Goal: Task Accomplishment & Management: Use online tool/utility

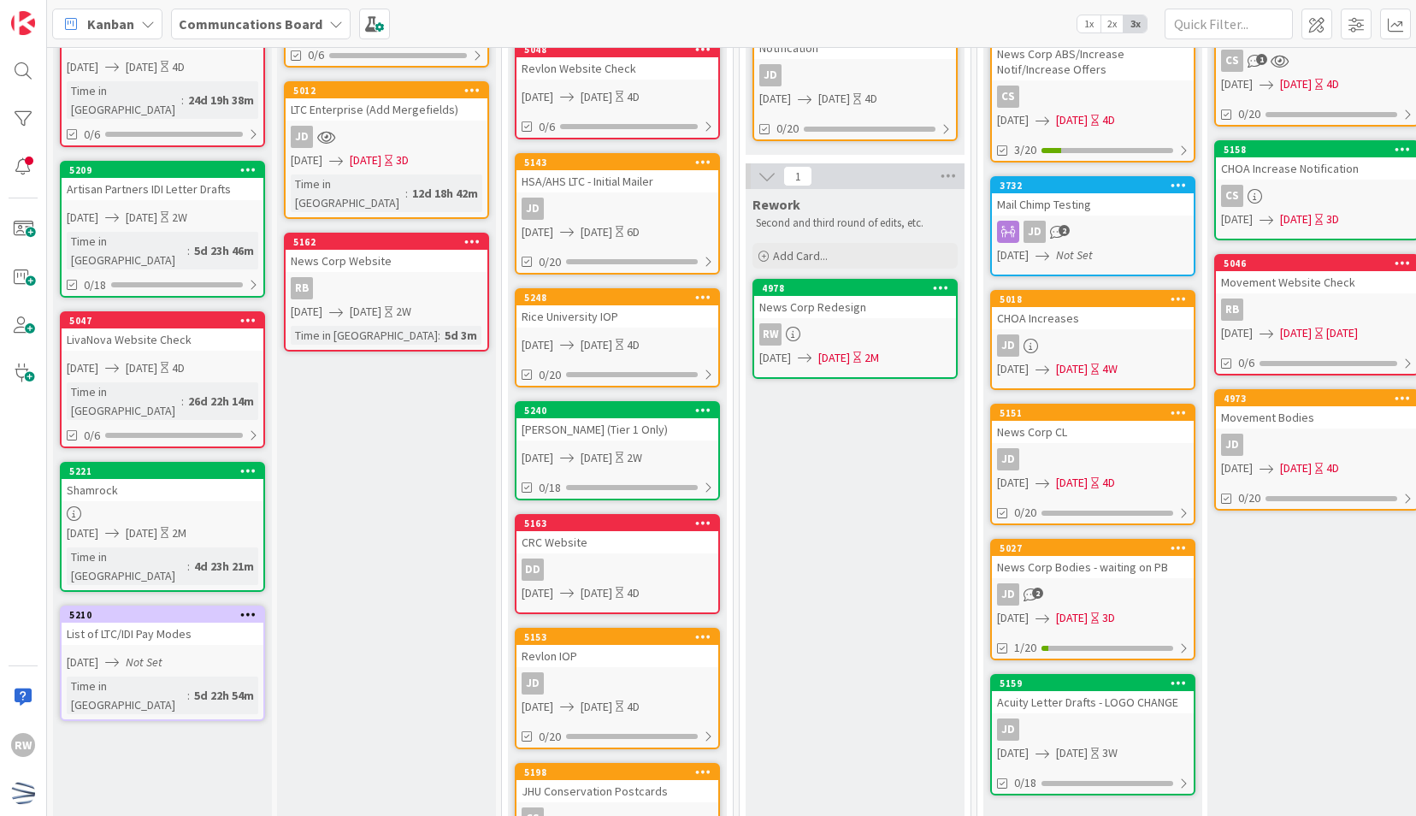
scroll to position [419, 0]
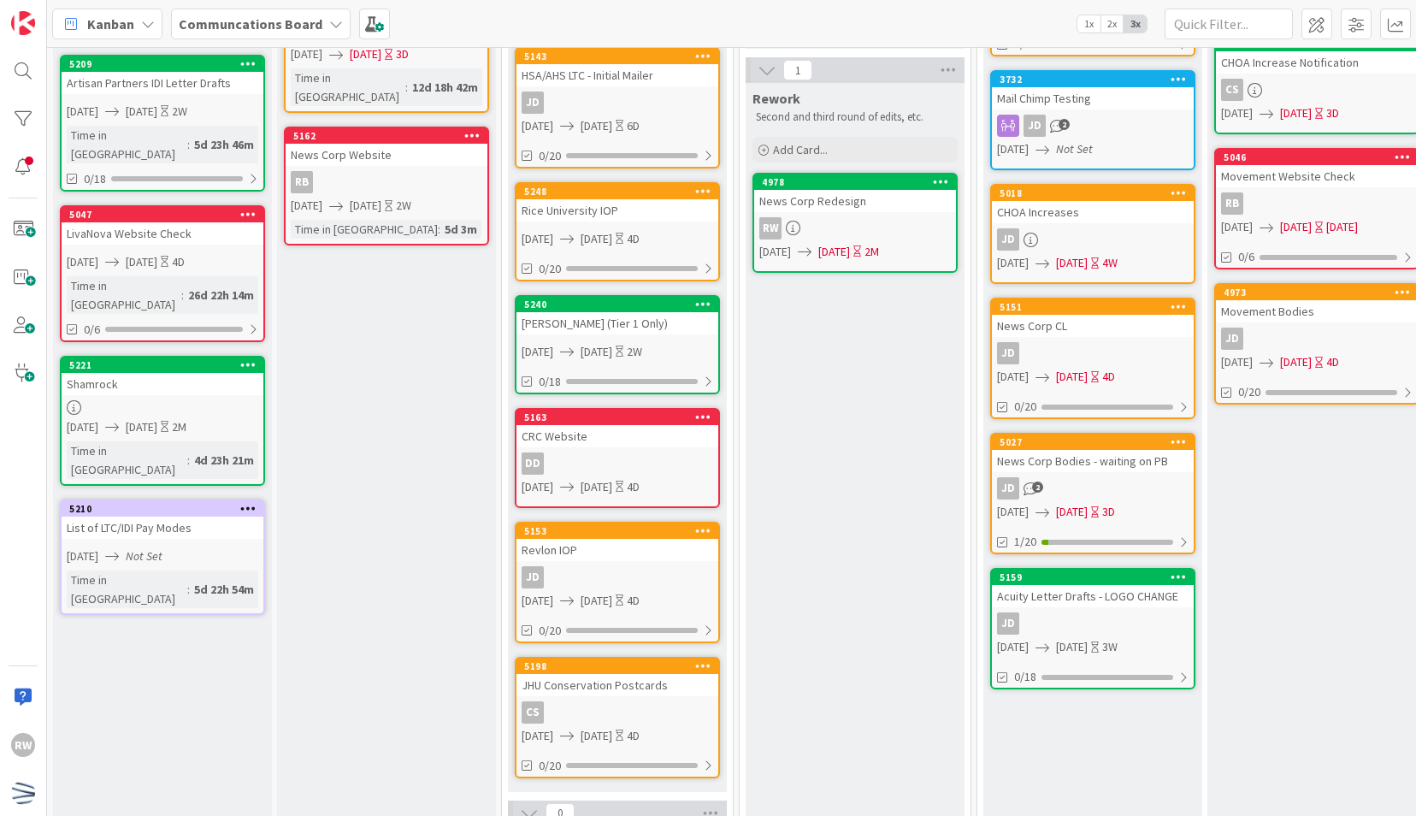
drag, startPoint x: 623, startPoint y: 448, endPoint x: 617, endPoint y: 139, distance: 309.6
drag, startPoint x: 617, startPoint y: 139, endPoint x: 810, endPoint y: 633, distance: 530.5
click at [810, 633] on div "Rework Second and third round of edits, etc. Add Card... 4978 News Corp Redesig…" at bounding box center [855, 569] width 219 height 973
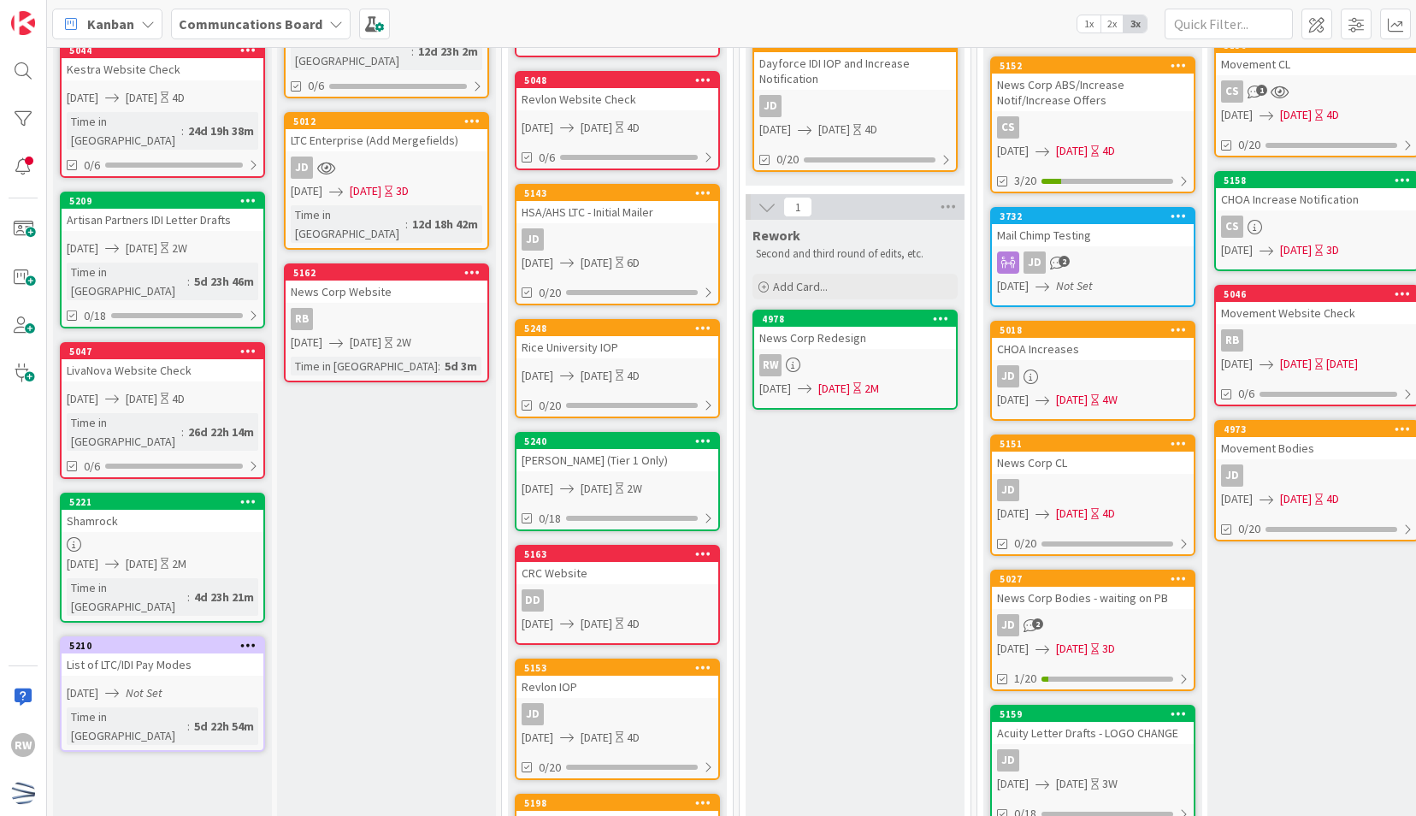
scroll to position [0, 0]
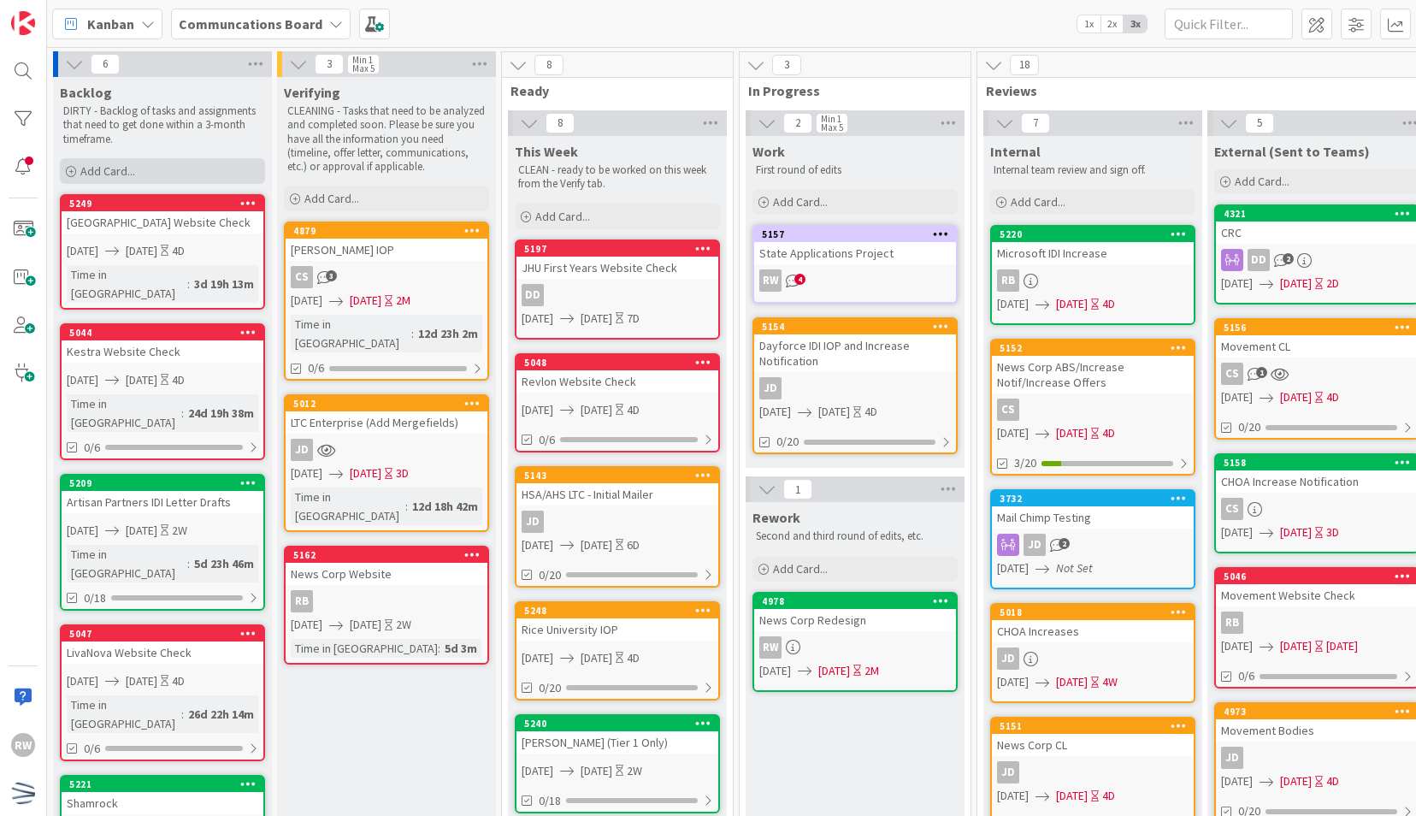
click at [204, 178] on div "Add Card..." at bounding box center [162, 171] width 205 height 26
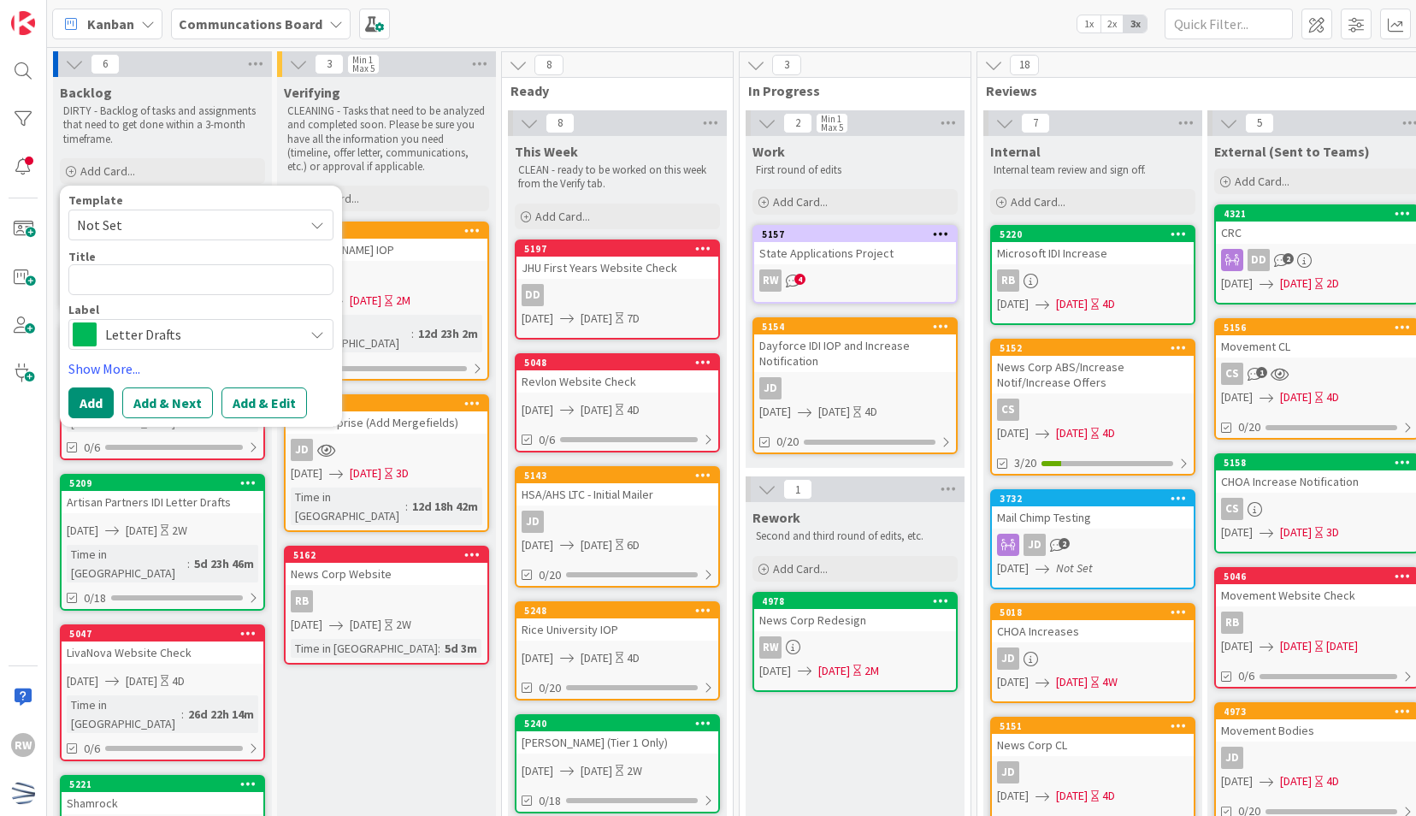
click at [213, 214] on span "Not Set" at bounding box center [184, 225] width 214 height 22
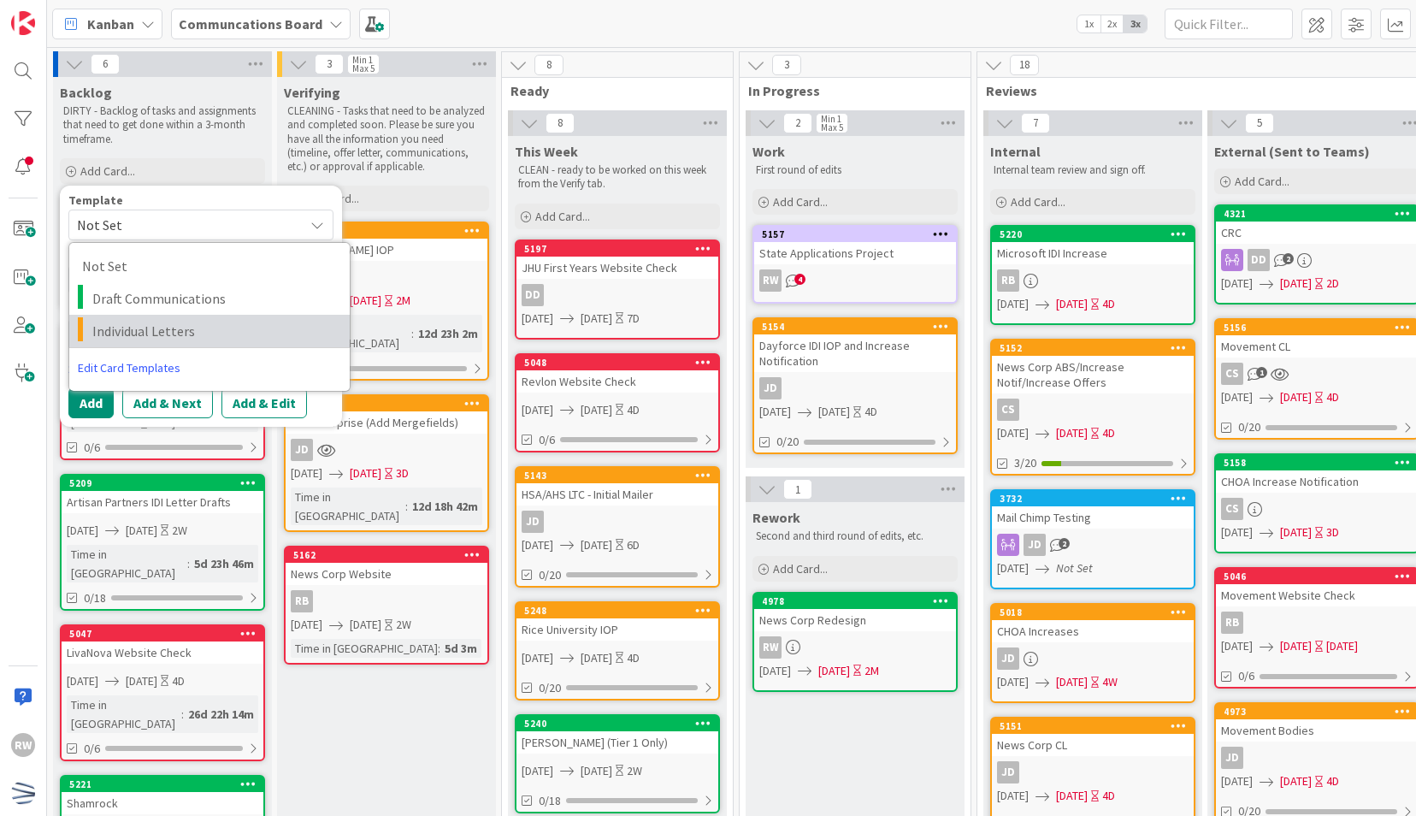
click at [212, 335] on span "Individual Letters" at bounding box center [214, 331] width 245 height 22
type textarea "x"
type textarea "Individual Letters"
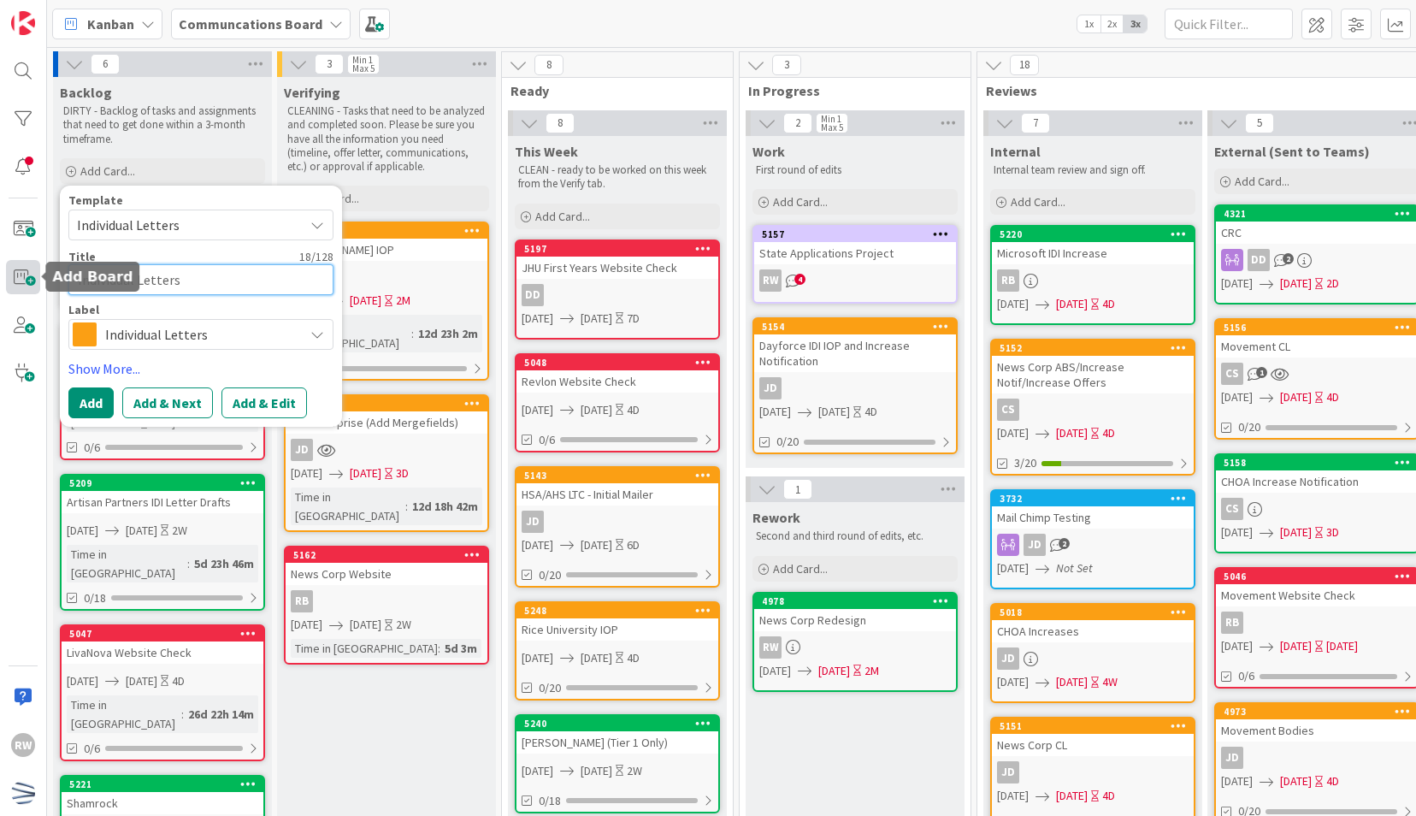
drag, startPoint x: 200, startPoint y: 289, endPoint x: 21, endPoint y: 284, distance: 179.7
click at [21, 284] on div "RW Kanban Communcations Board 1x 2x 3x 6 Backlog DIRTY - Backlog of tasks and a…" at bounding box center [708, 408] width 1416 height 816
type textarea "x"
type textarea "K"
type textarea "x"
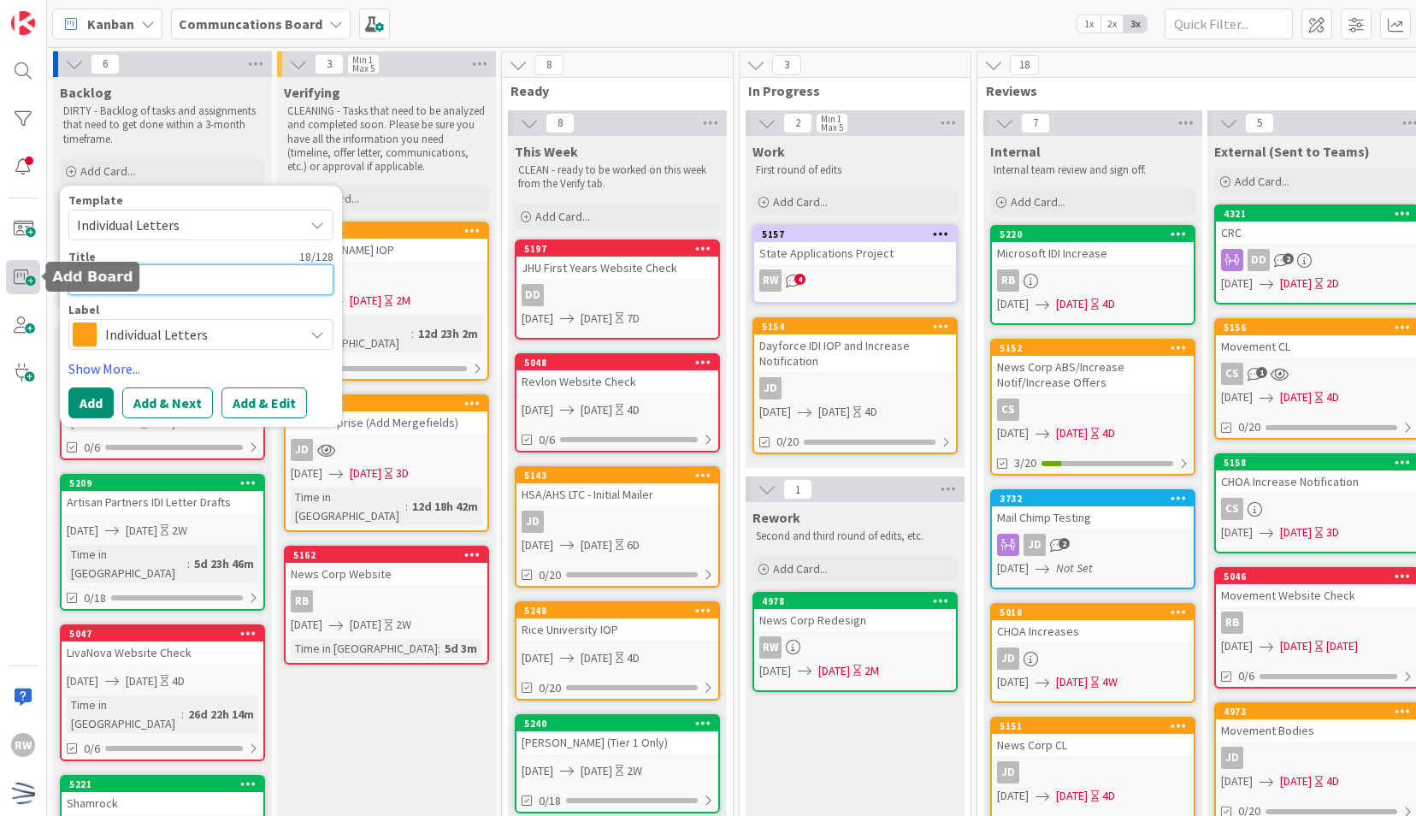
type textarea "Ke"
type textarea "x"
type textarea "Kest"
type textarea "x"
type textarea "Kestr"
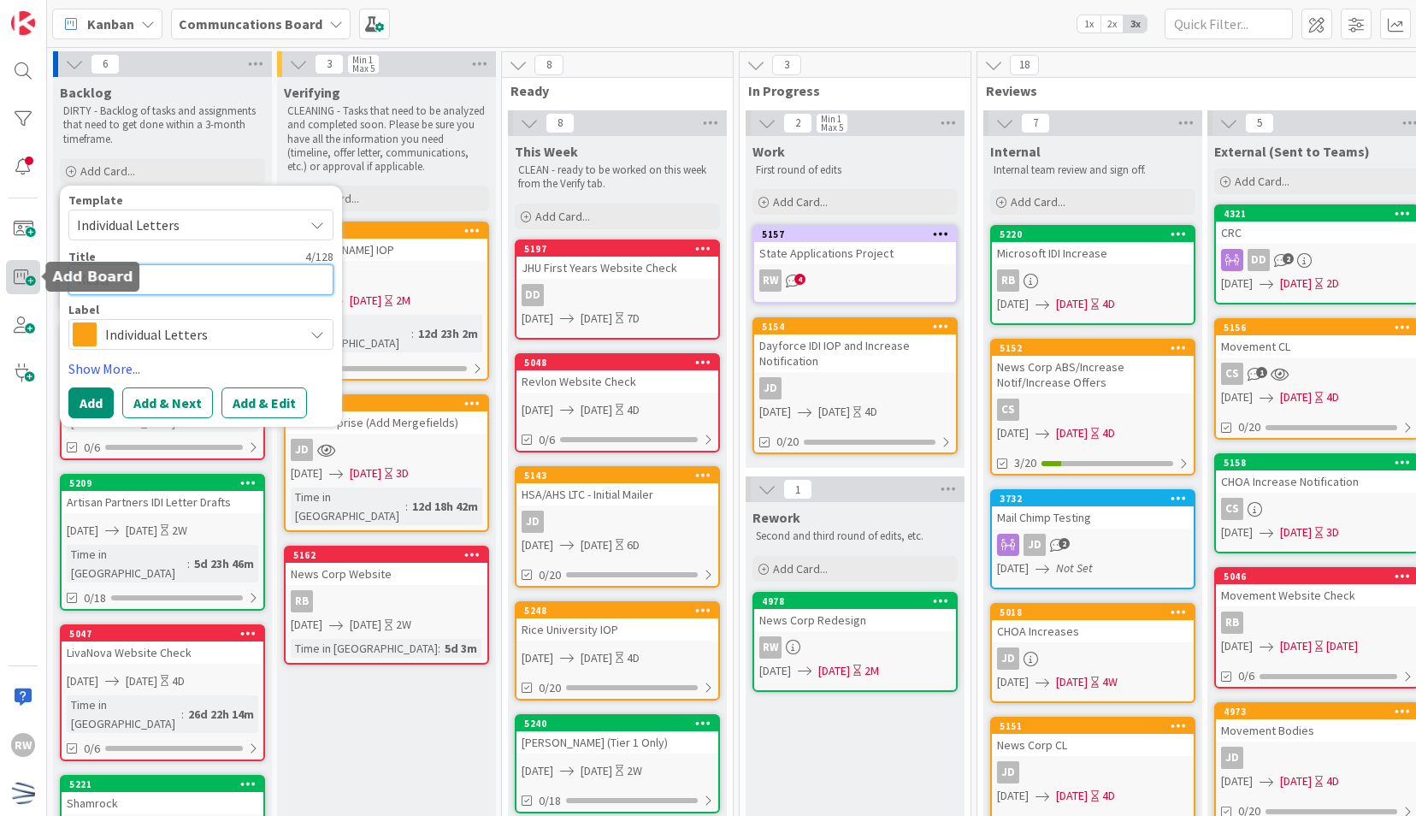
type textarea "x"
type textarea "Kestra"
type textarea "x"
type textarea "Kestra"
type textarea "x"
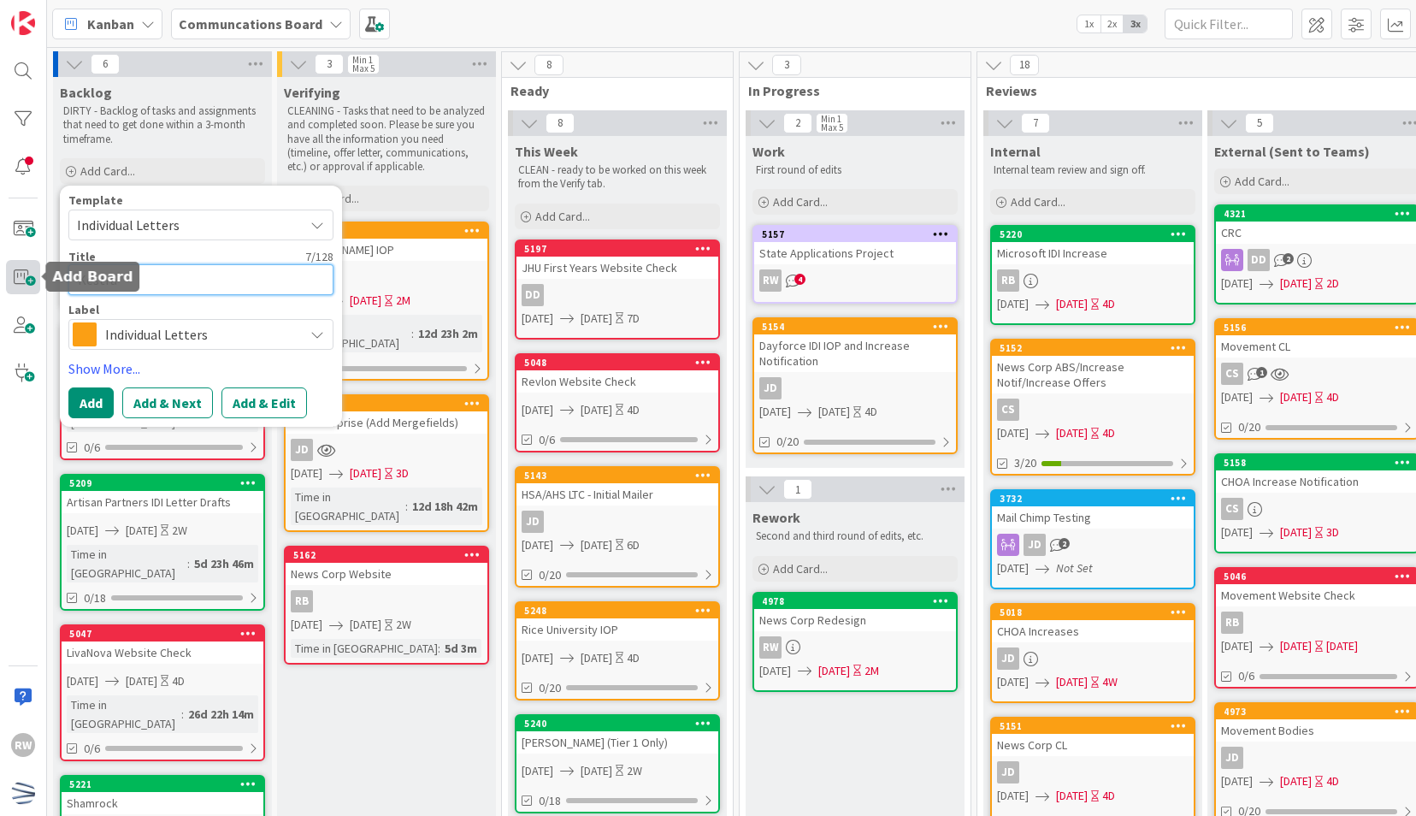
type textarea "Kestra I"
type textarea "x"
type textarea "Kestra IO"
type textarea "x"
type textarea "Kestra IOP"
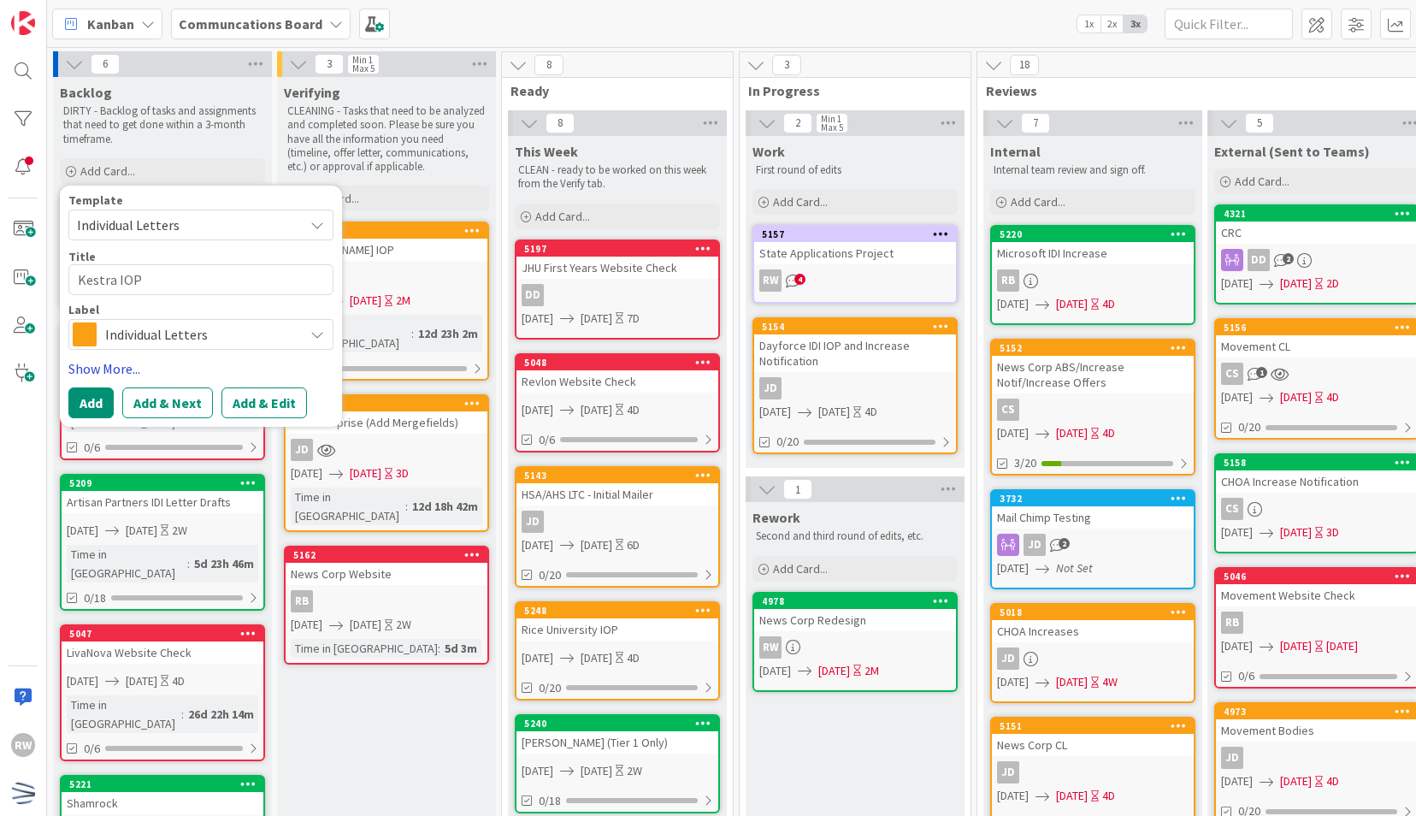
click at [137, 369] on link "Show More..." at bounding box center [200, 368] width 265 height 21
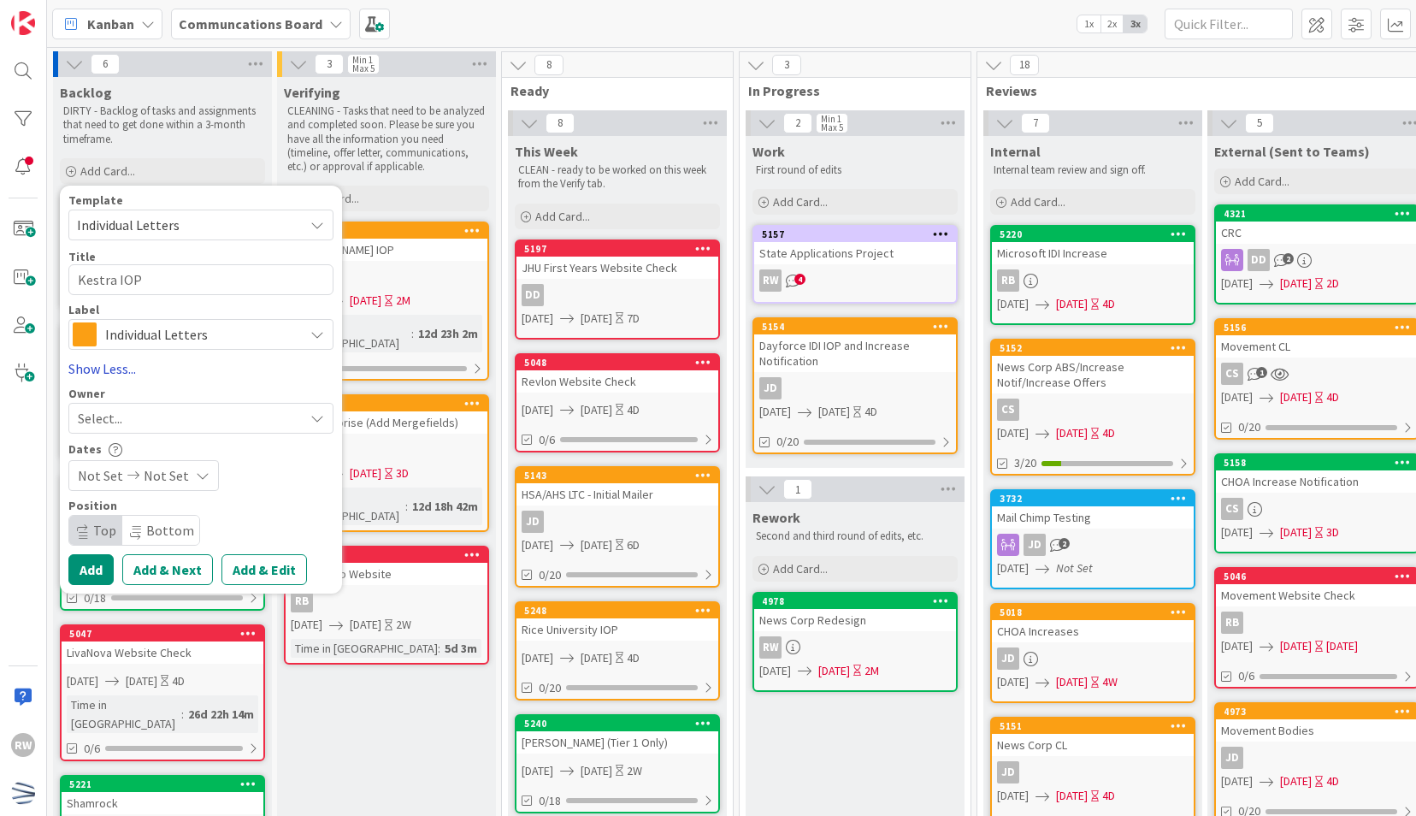
type textarea "x"
click at [156, 424] on div "Select..." at bounding box center [191, 418] width 226 height 21
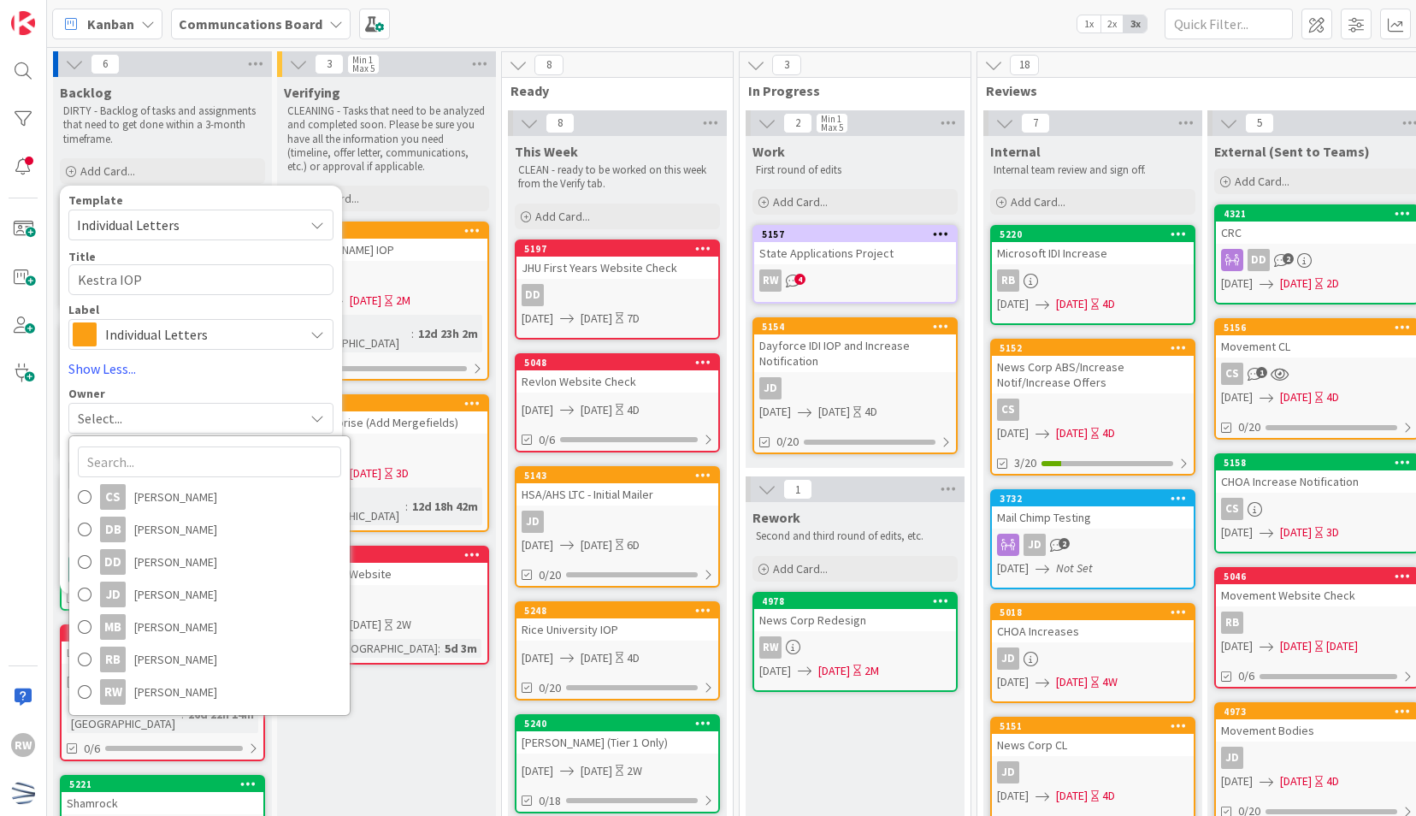
click at [156, 424] on div "Select..." at bounding box center [191, 418] width 226 height 21
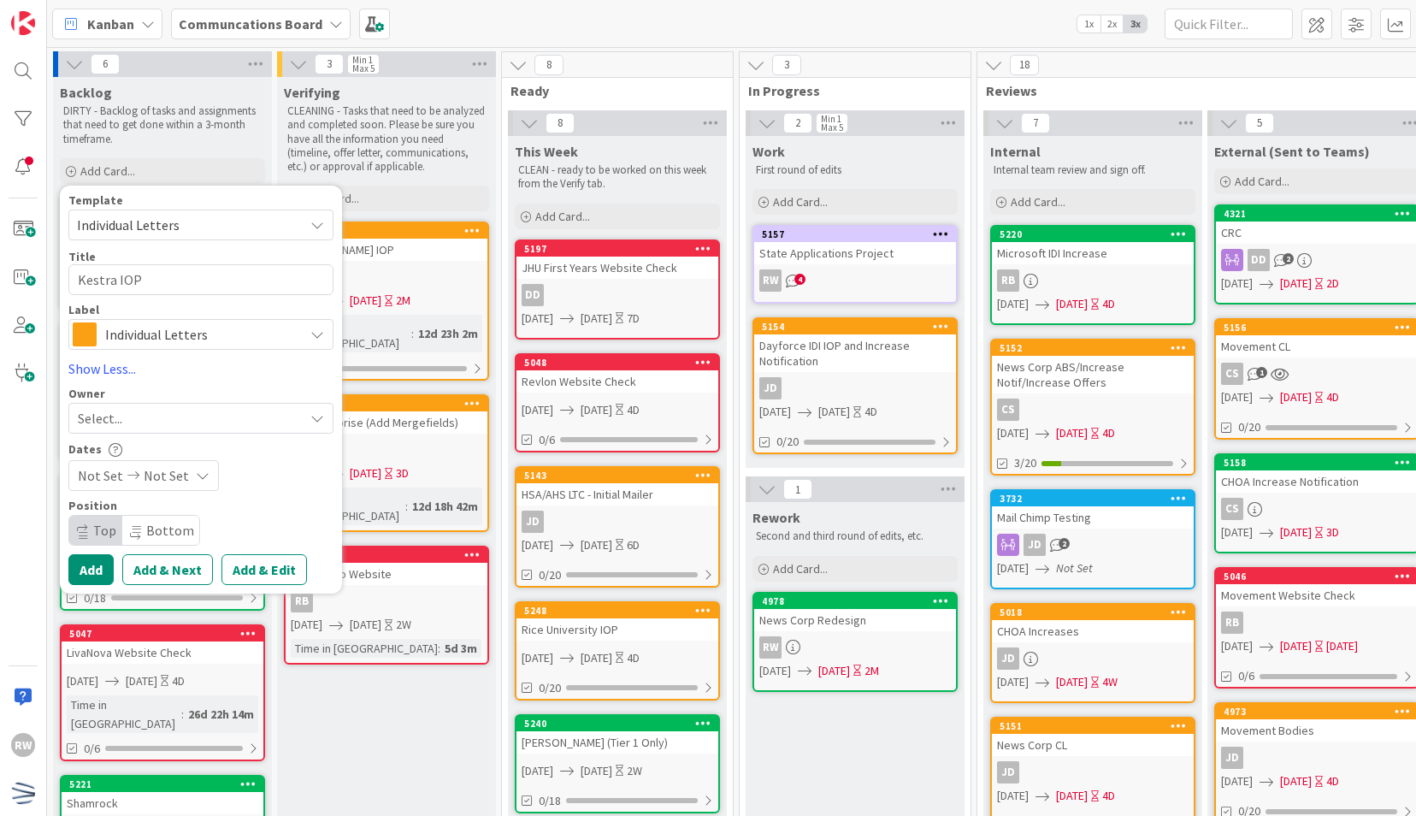
click at [109, 470] on span "Not Set" at bounding box center [100, 475] width 45 height 21
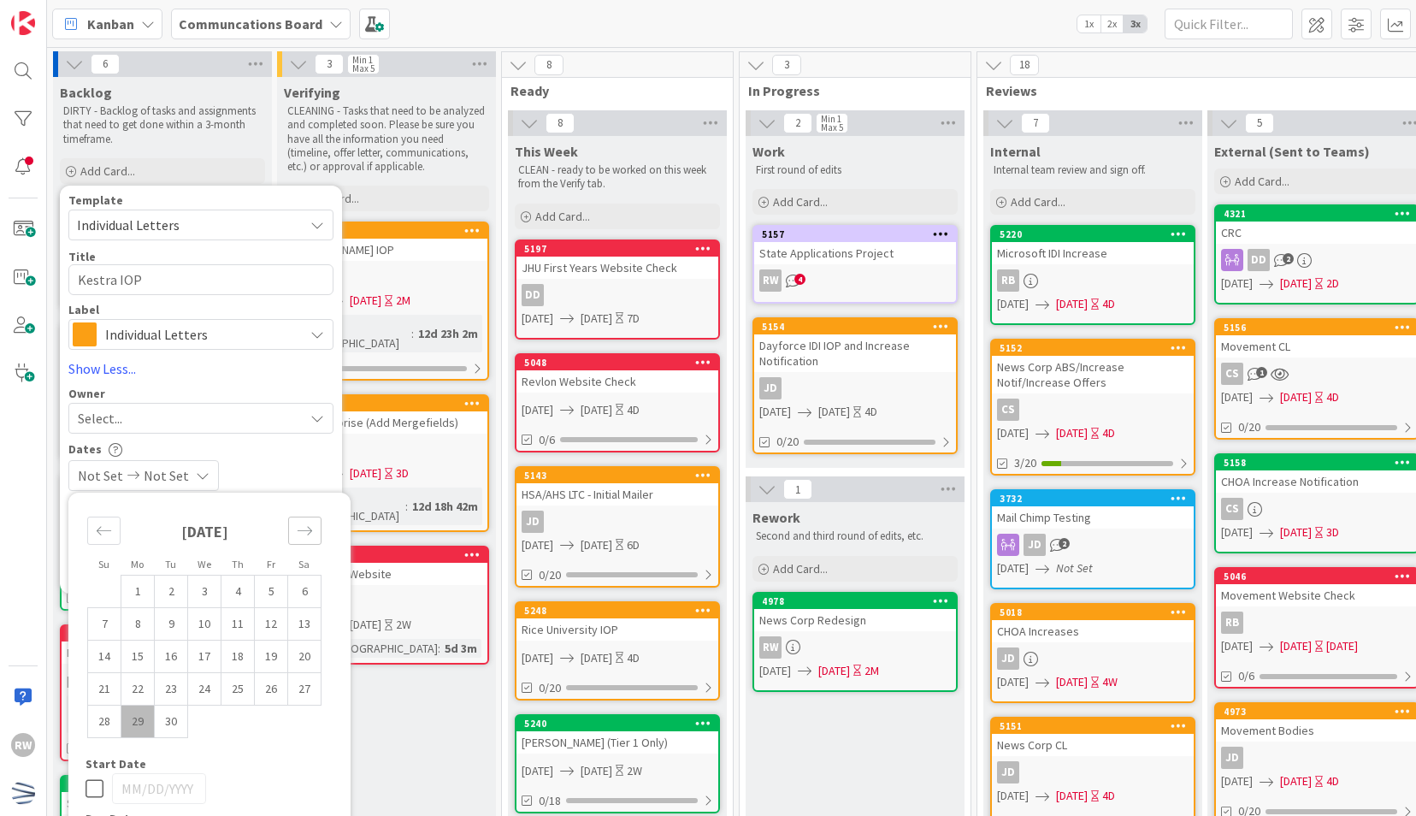
click at [310, 525] on icon "Move forward to switch to the next month." at bounding box center [305, 531] width 16 height 16
click at [138, 624] on td "6" at bounding box center [137, 623] width 33 height 32
type input "[DATE]"
type textarea "x"
click at [265, 621] on td "10" at bounding box center [271, 623] width 33 height 32
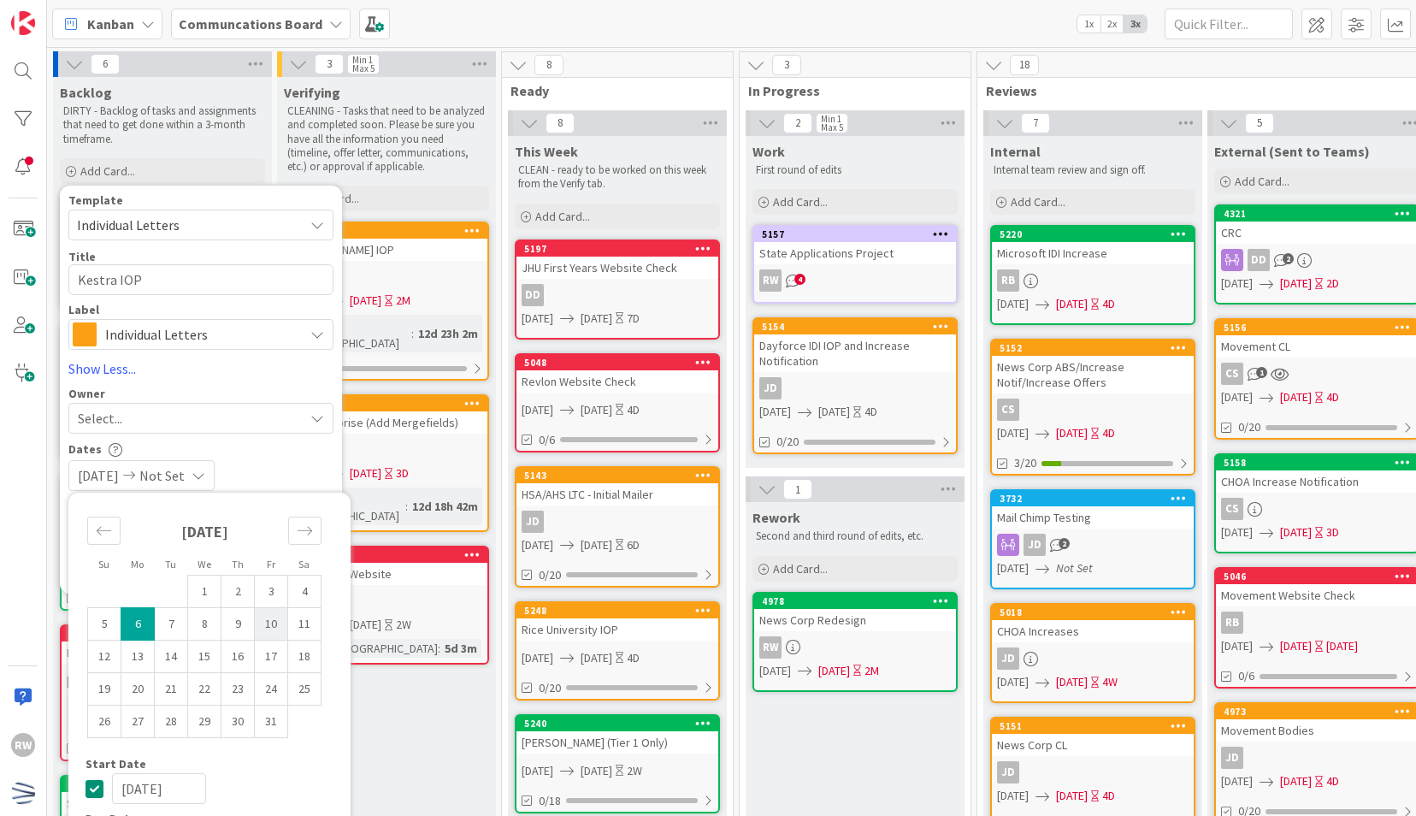
type input "[DATE]"
type textarea "x"
click at [286, 467] on div "[DATE] [DATE]" at bounding box center [200, 475] width 265 height 31
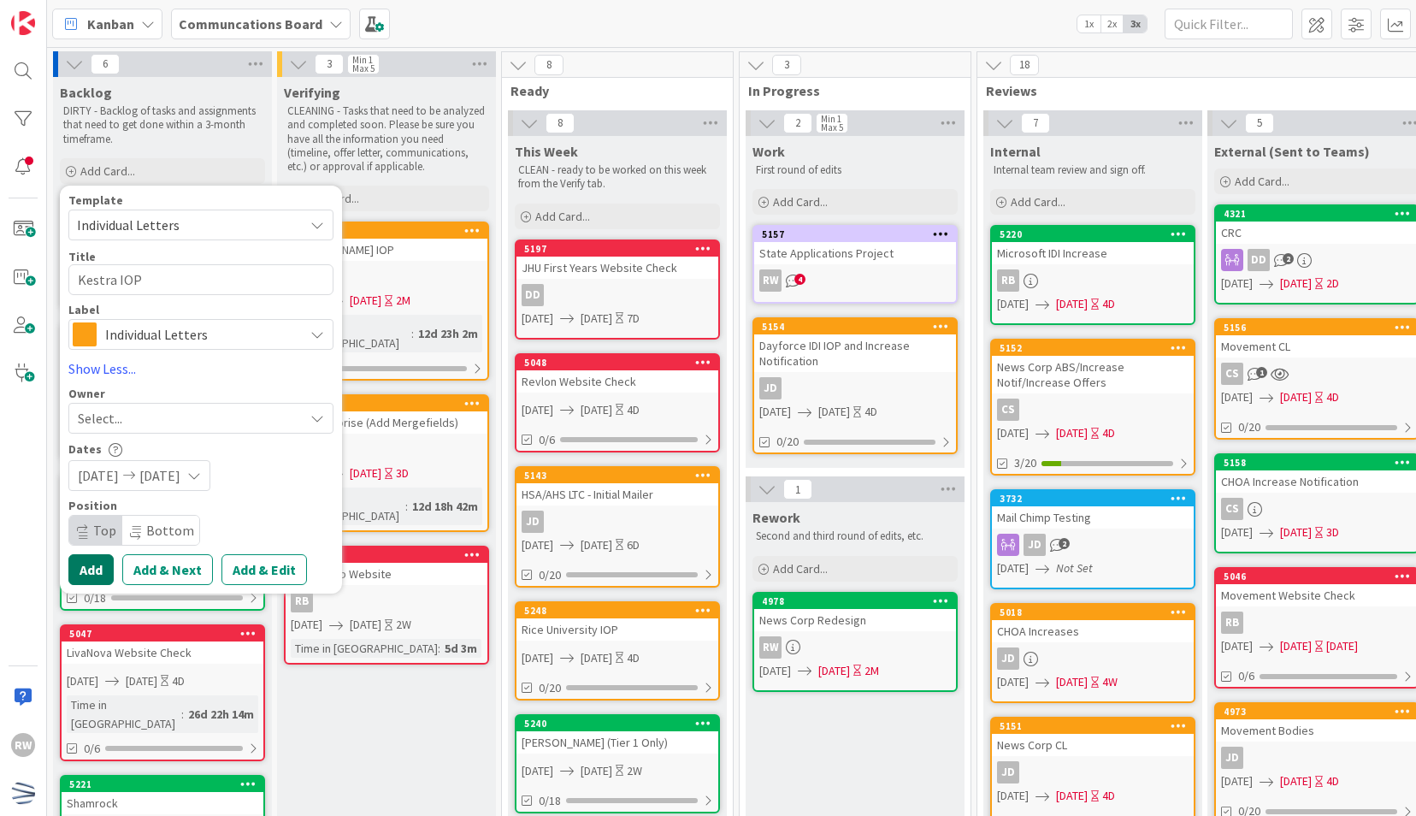
click at [91, 566] on button "Add" at bounding box center [90, 569] width 45 height 31
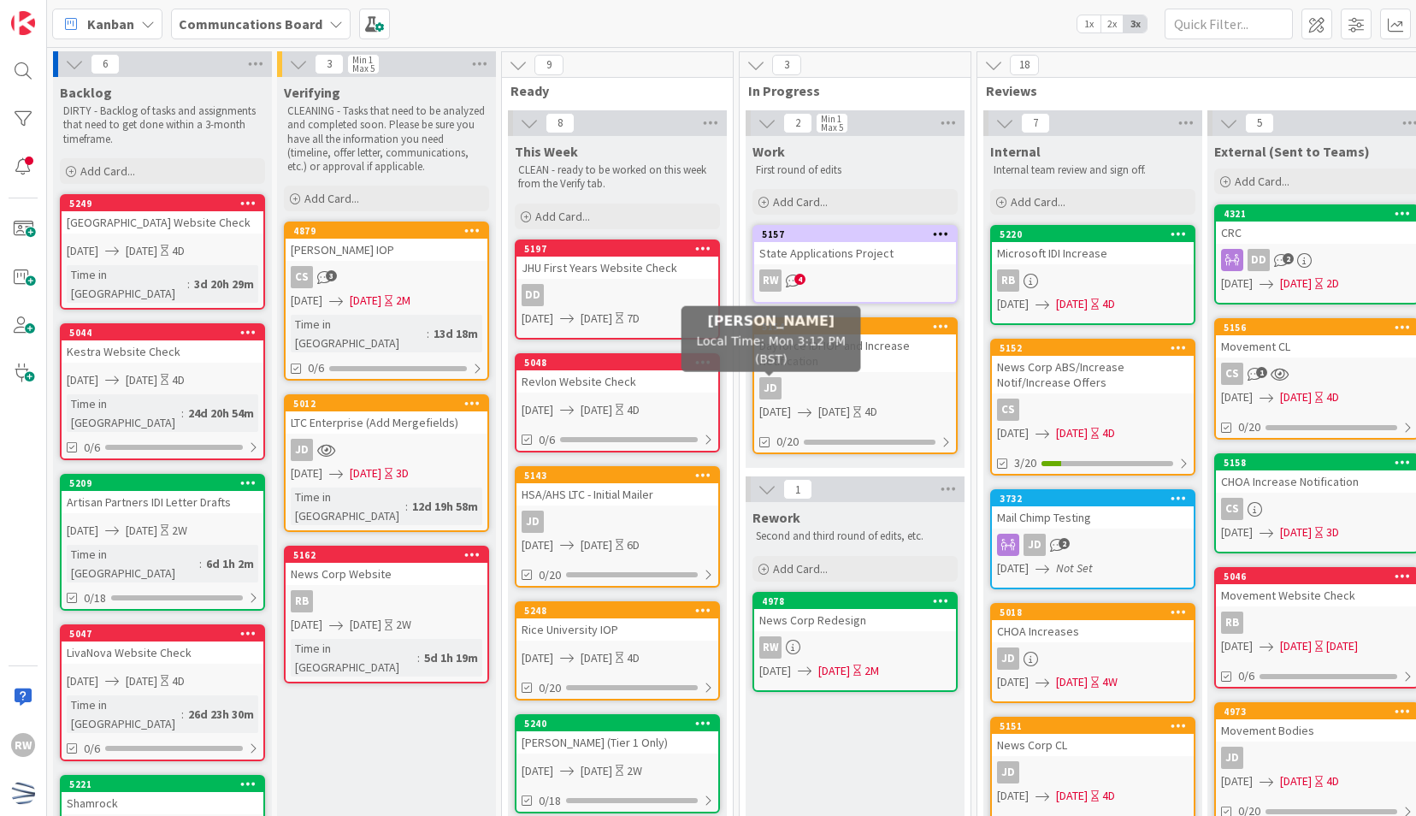
click at [780, 383] on div "JD" at bounding box center [770, 388] width 22 height 22
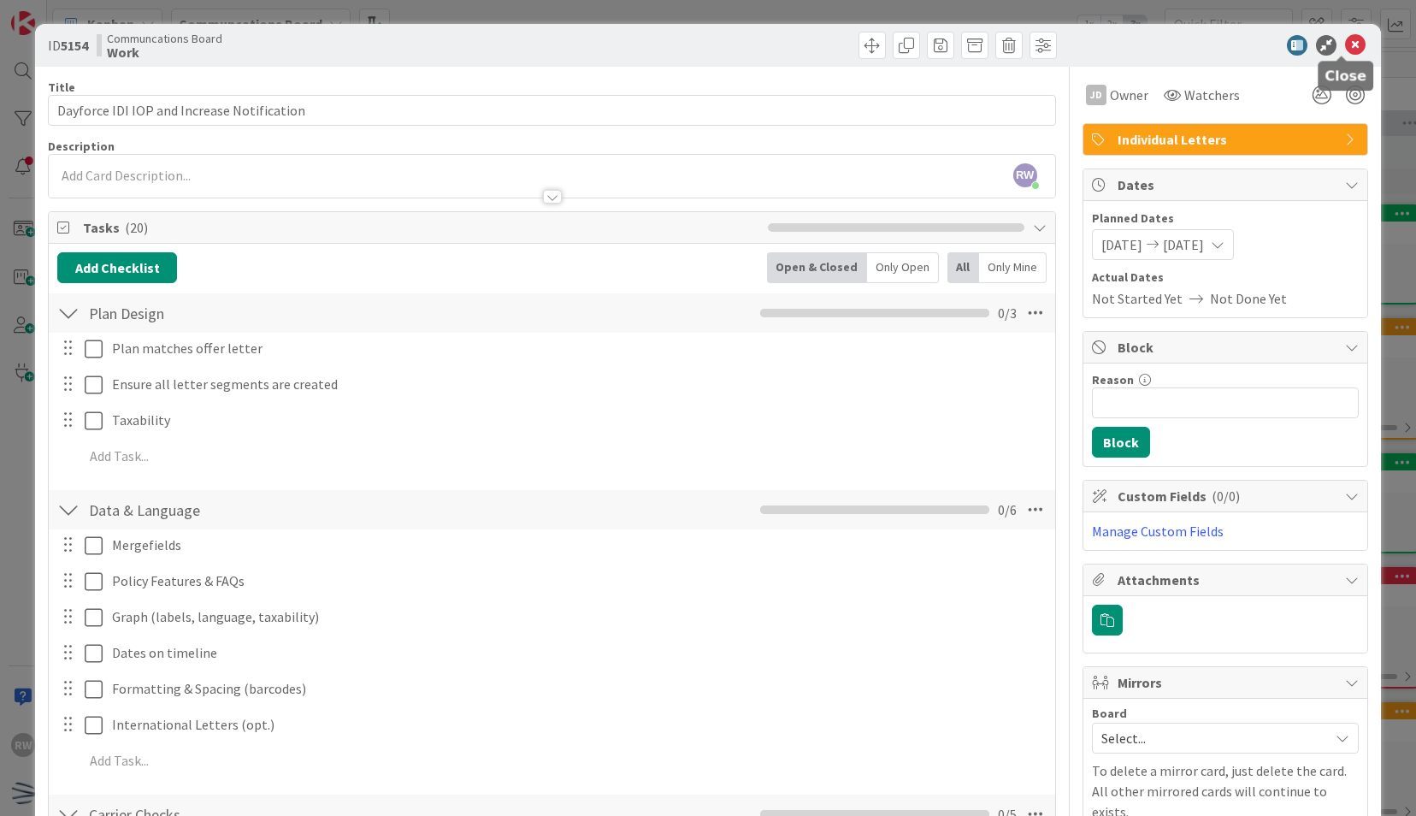
click at [1348, 45] on icon at bounding box center [1355, 45] width 21 height 21
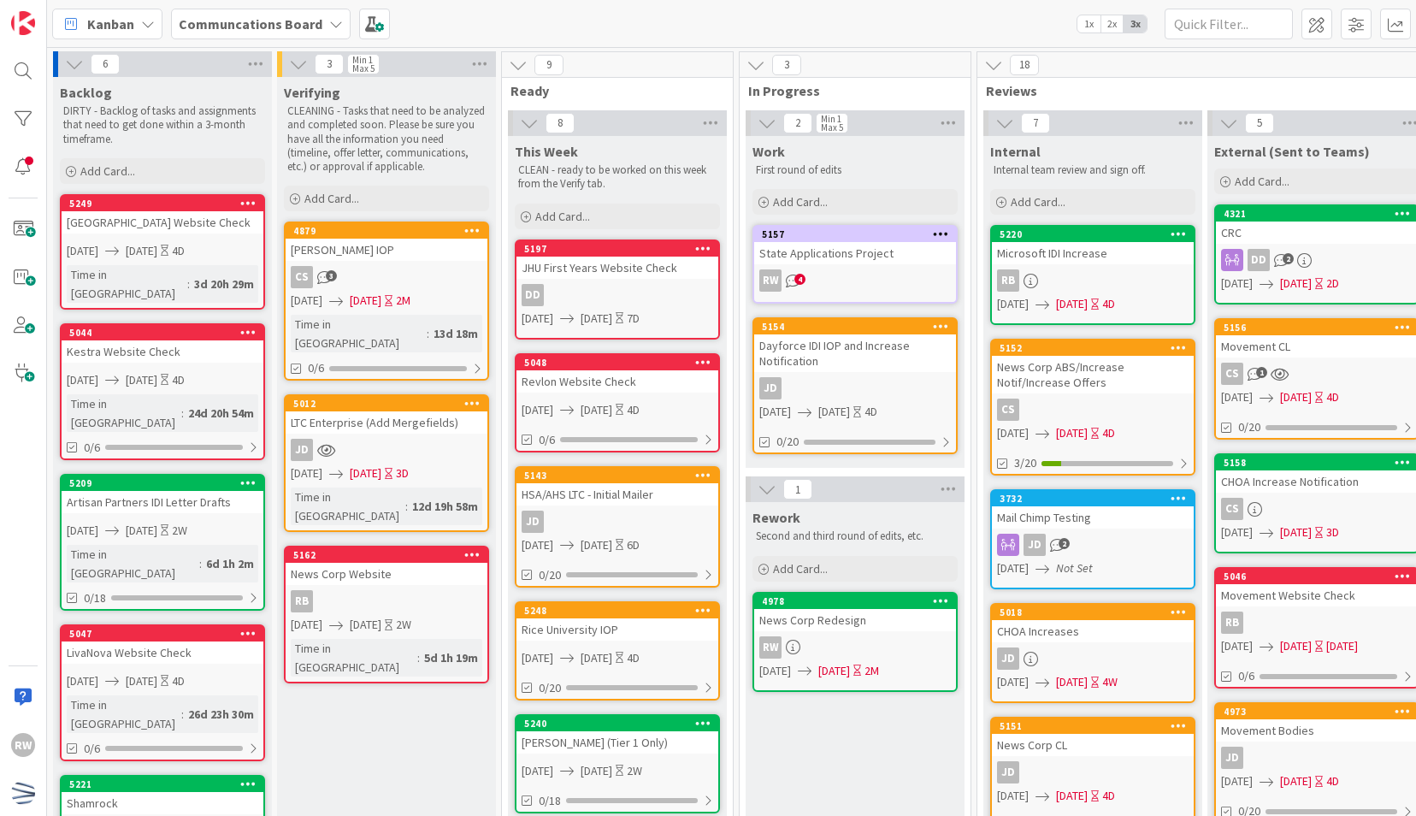
click at [354, 659] on div "Verifying CLEANING - Tasks that need to be analyzed and completed soon. Please …" at bounding box center [386, 781] width 219 height 1409
